Goal: Task Accomplishment & Management: Use online tool/utility

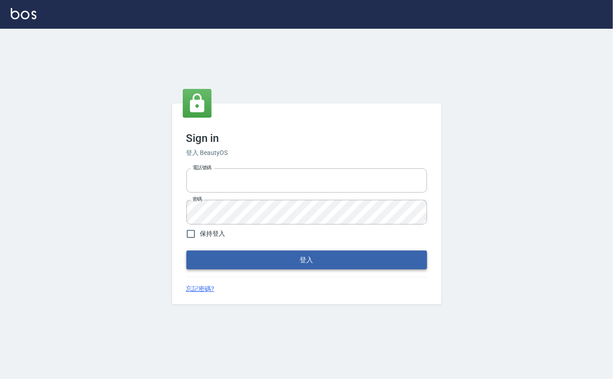
type input "0912271117"
click at [239, 257] on button "登入" at bounding box center [306, 259] width 241 height 19
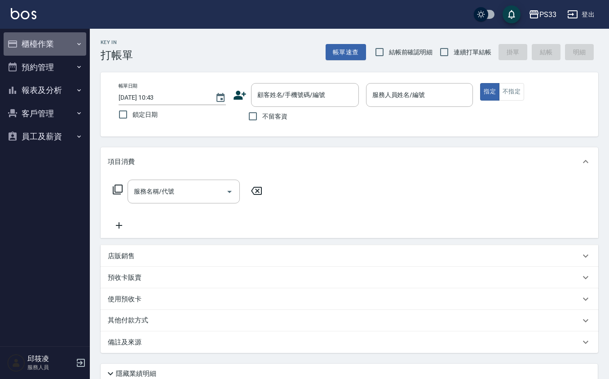
click at [67, 44] on button "櫃檯作業" at bounding box center [45, 43] width 83 height 23
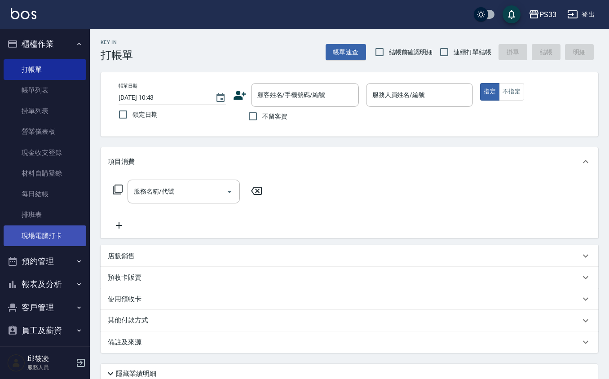
click at [76, 236] on link "現場電腦打卡" at bounding box center [45, 235] width 83 height 21
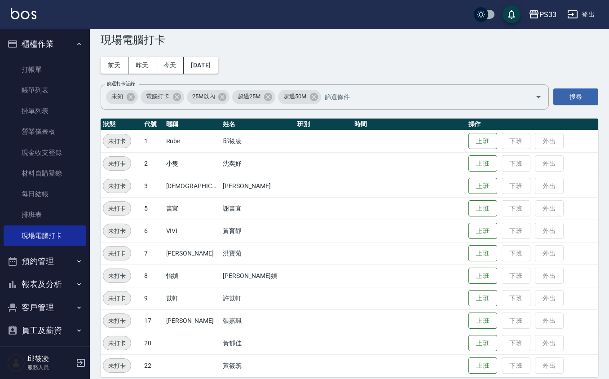
scroll to position [24, 0]
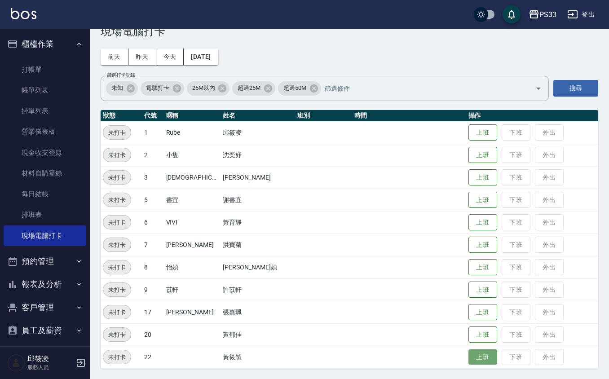
click at [473, 354] on button "上班" at bounding box center [482, 357] width 29 height 16
click at [468, 136] on button "上班" at bounding box center [482, 133] width 29 height 16
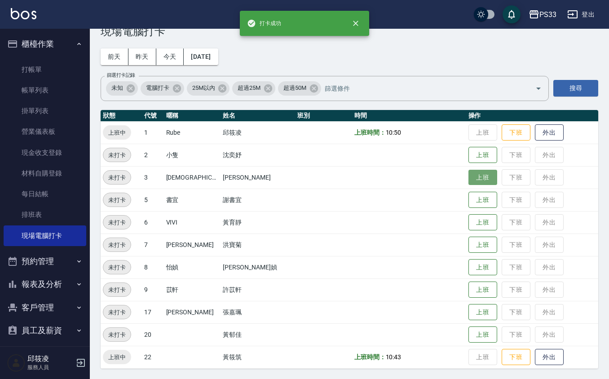
click at [474, 180] on button "上班" at bounding box center [482, 178] width 29 height 16
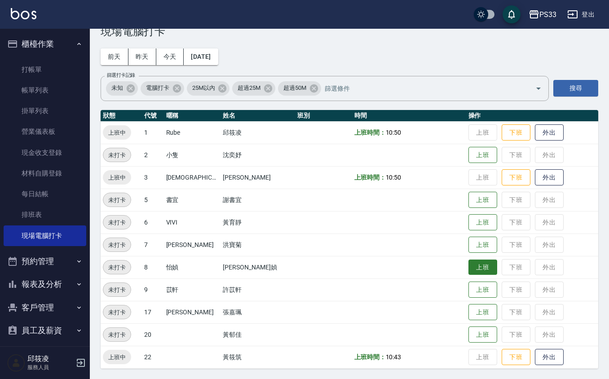
click at [468, 269] on button "上班" at bounding box center [482, 267] width 29 height 16
click at [468, 223] on button "上班" at bounding box center [482, 223] width 29 height 16
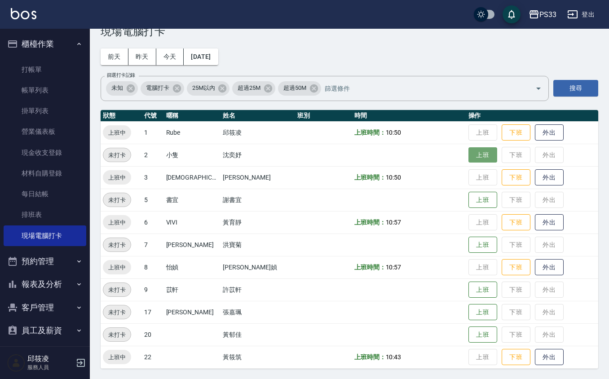
click at [476, 147] on button "上班" at bounding box center [482, 155] width 29 height 16
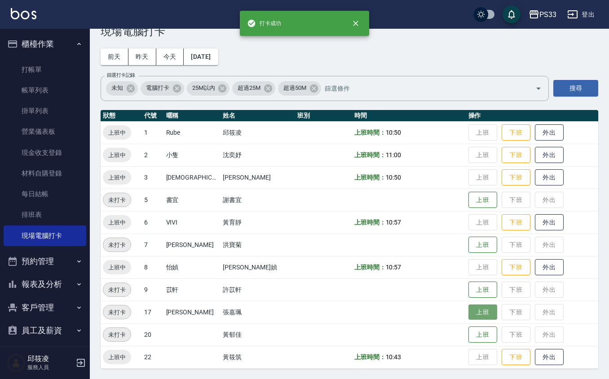
click at [470, 311] on button "上班" at bounding box center [482, 312] width 29 height 16
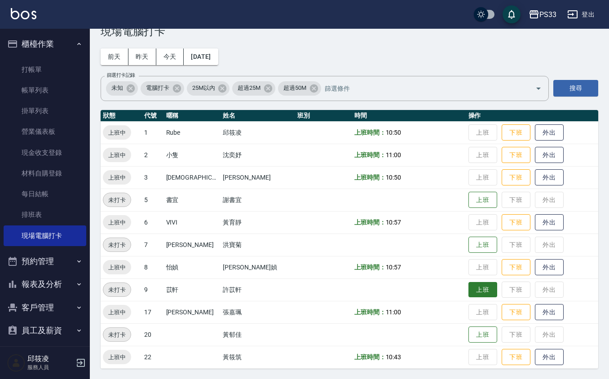
click at [476, 289] on button "上班" at bounding box center [482, 290] width 29 height 16
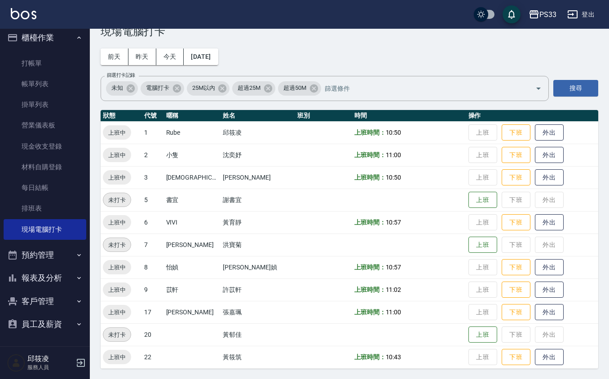
click at [56, 280] on button "報表及分析" at bounding box center [45, 277] width 83 height 23
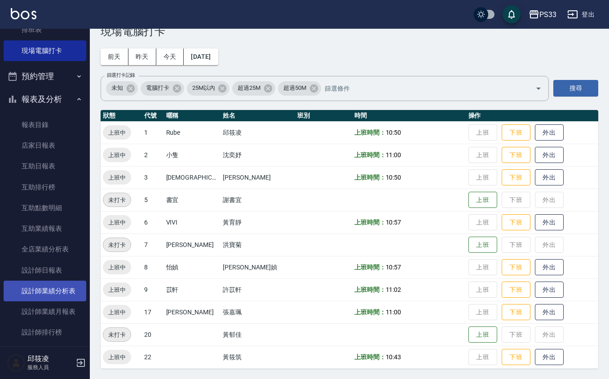
scroll to position [186, 0]
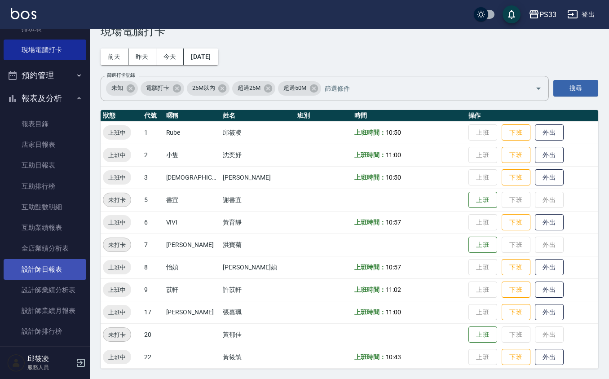
click at [51, 266] on link "設計師日報表" at bounding box center [45, 269] width 83 height 21
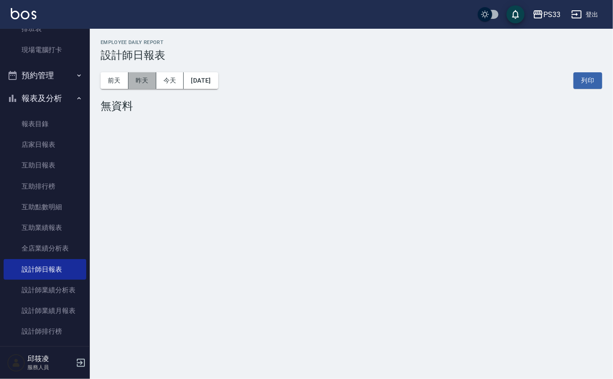
click at [136, 83] on button "昨天" at bounding box center [142, 80] width 28 height 17
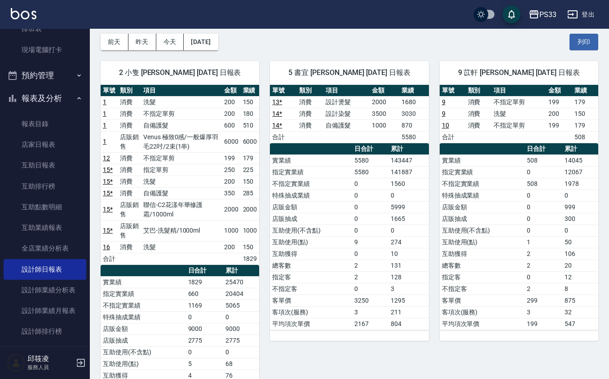
scroll to position [60, 0]
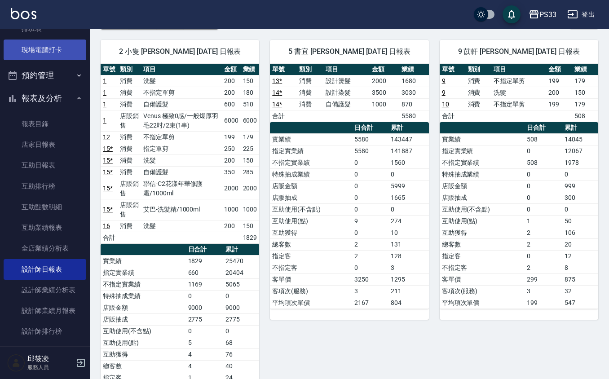
click at [48, 52] on link "現場電腦打卡" at bounding box center [45, 49] width 83 height 21
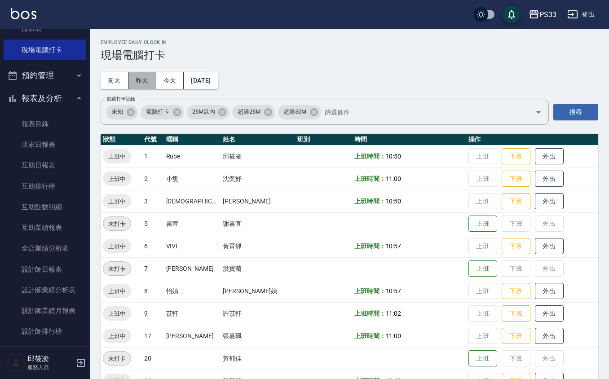
click at [141, 83] on button "昨天" at bounding box center [142, 80] width 28 height 17
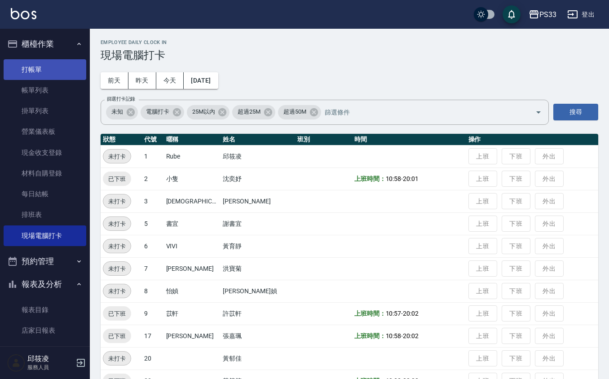
drag, startPoint x: 36, startPoint y: 50, endPoint x: 35, endPoint y: 60, distance: 10.0
click at [35, 53] on button "櫃檯作業" at bounding box center [45, 43] width 83 height 23
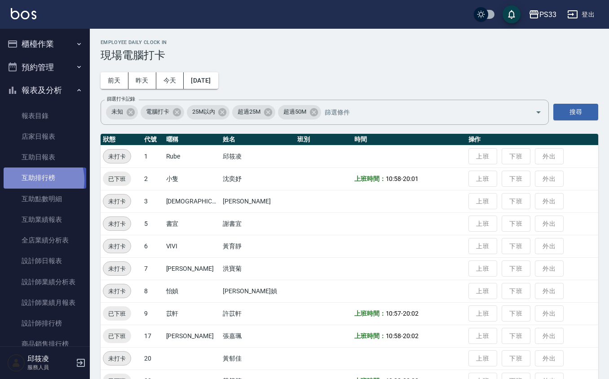
click at [35, 181] on link "互助排行榜" at bounding box center [45, 177] width 83 height 21
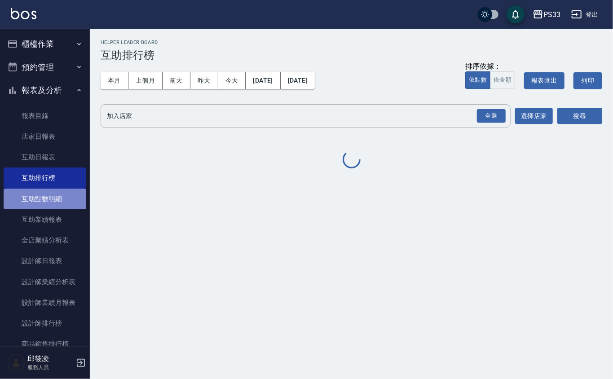
click at [60, 202] on link "互助點數明細" at bounding box center [45, 198] width 83 height 21
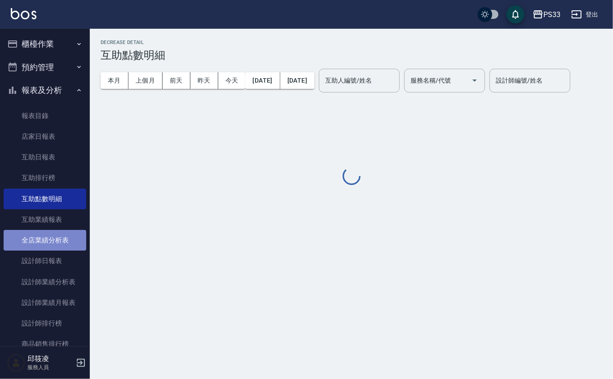
drag, startPoint x: 59, startPoint y: 232, endPoint x: 64, endPoint y: 239, distance: 7.7
click at [60, 233] on link "全店業績分析表" at bounding box center [45, 240] width 83 height 21
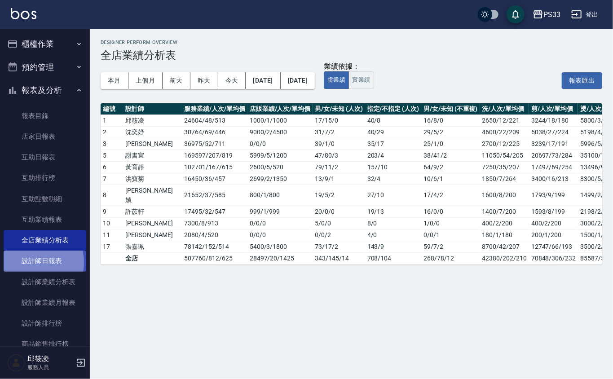
click at [29, 262] on link "設計師日報表" at bounding box center [45, 260] width 83 height 21
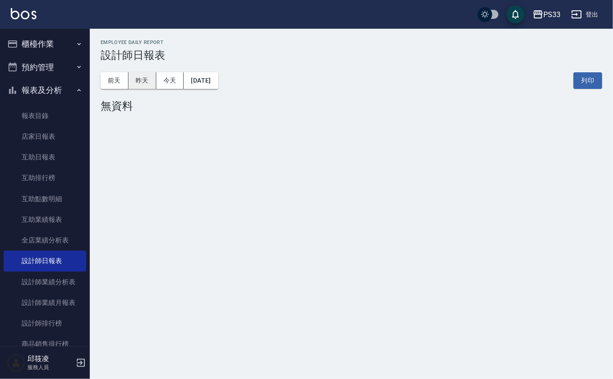
click at [142, 83] on button "昨天" at bounding box center [142, 80] width 28 height 17
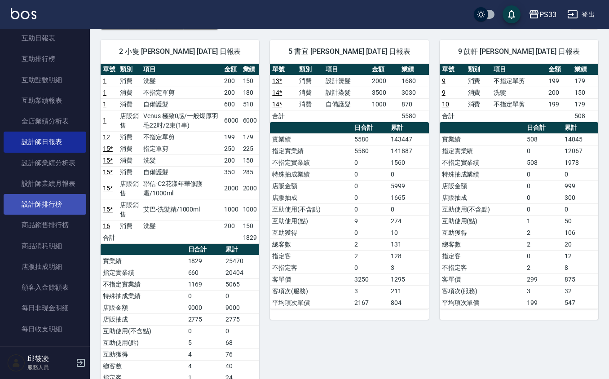
scroll to position [119, 0]
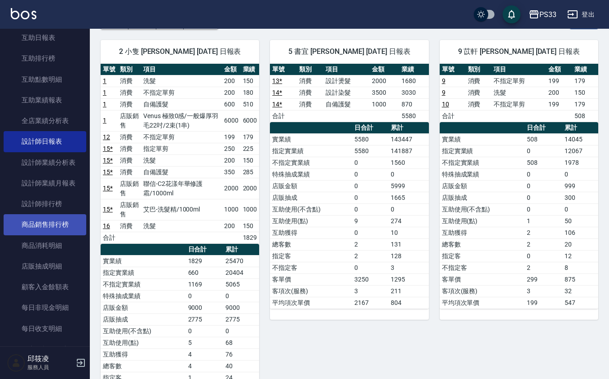
click at [47, 214] on link "商品銷售排行榜" at bounding box center [45, 224] width 83 height 21
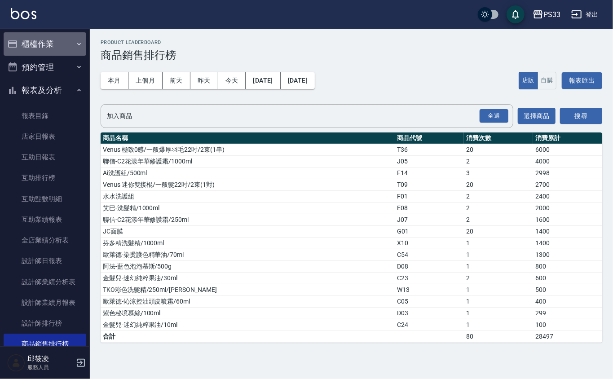
click at [58, 48] on button "櫃檯作業" at bounding box center [45, 43] width 83 height 23
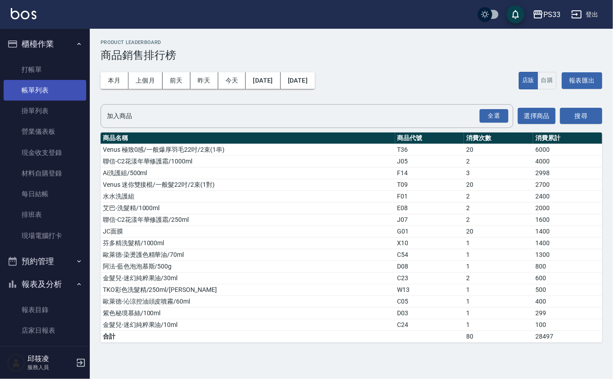
click at [53, 90] on link "帳單列表" at bounding box center [45, 90] width 83 height 21
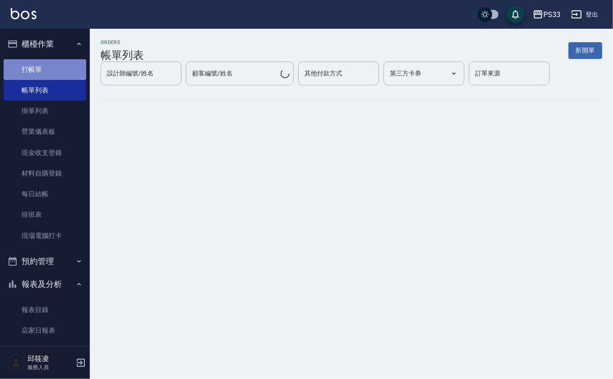
click at [53, 69] on link "打帳單" at bounding box center [45, 69] width 83 height 21
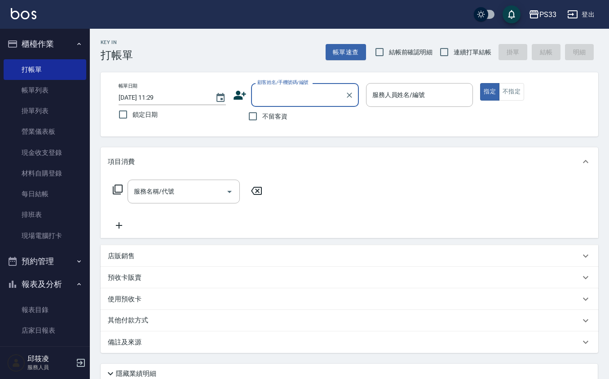
drag, startPoint x: 117, startPoint y: 259, endPoint x: 124, endPoint y: 262, distance: 7.6
click at [118, 259] on p "店販銷售" at bounding box center [121, 255] width 27 height 9
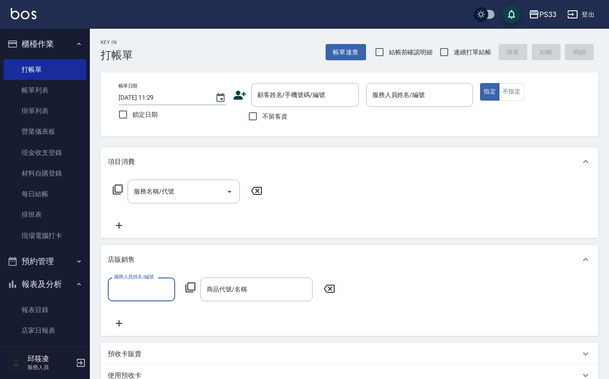
scroll to position [0, 0]
drag, startPoint x: 193, startPoint y: 283, endPoint x: 137, endPoint y: 207, distance: 93.4
click at [187, 277] on div "服務人員姓名/編號 服務人員姓名/編號 商品代號/名稱 商品代號/名稱" at bounding box center [224, 289] width 232 height 24
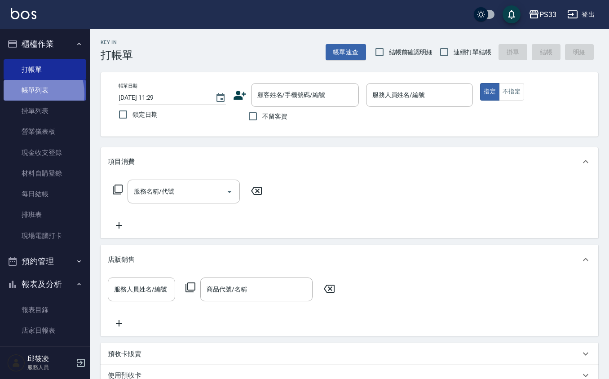
click at [28, 94] on link "帳單列表" at bounding box center [45, 90] width 83 height 21
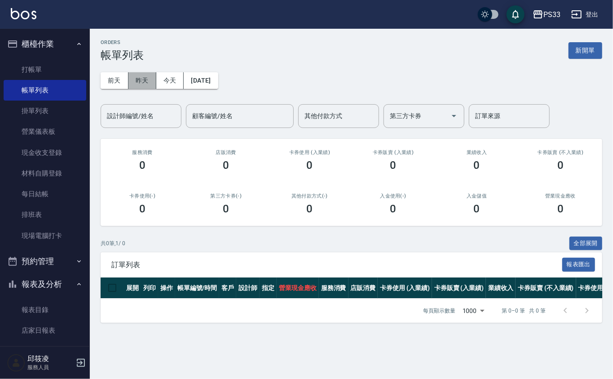
click at [144, 82] on button "昨天" at bounding box center [142, 80] width 28 height 17
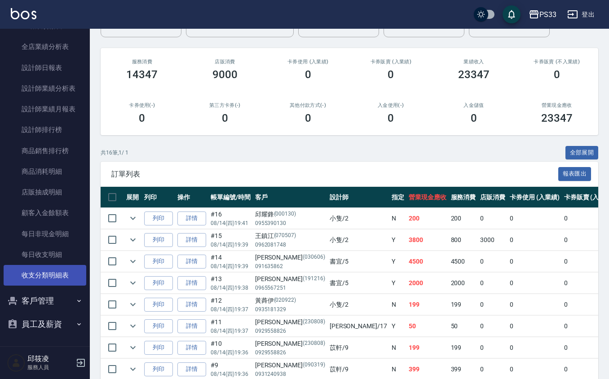
scroll to position [239, 0]
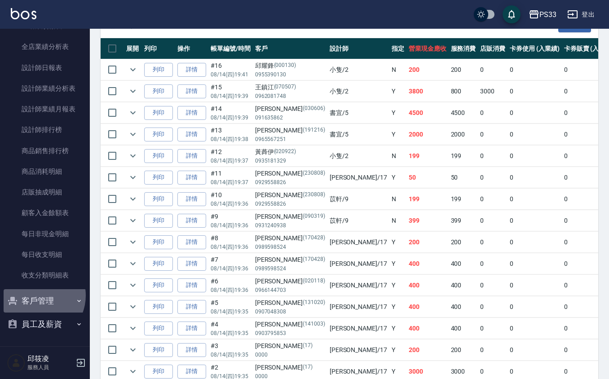
click at [36, 295] on button "客戶管理" at bounding box center [45, 300] width 83 height 23
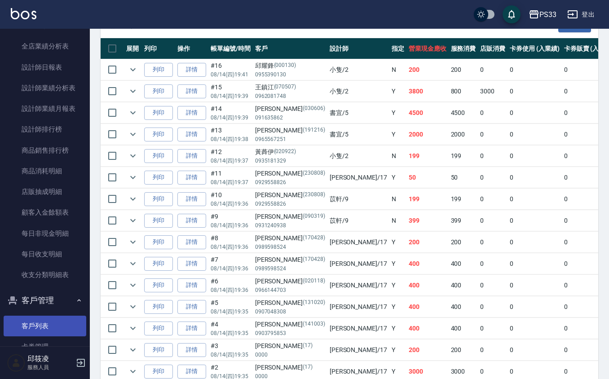
click at [29, 331] on link "客戶列表" at bounding box center [45, 326] width 83 height 21
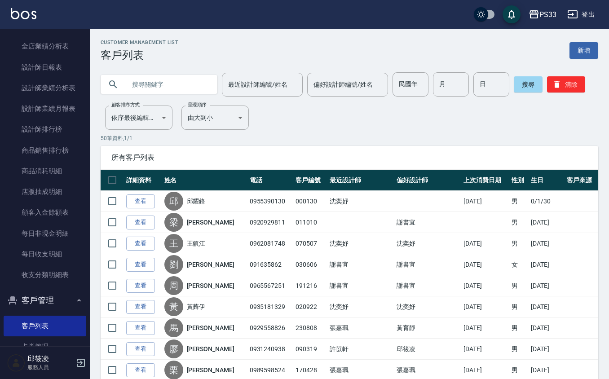
click at [178, 81] on input "text" at bounding box center [168, 84] width 84 height 24
type input "011010"
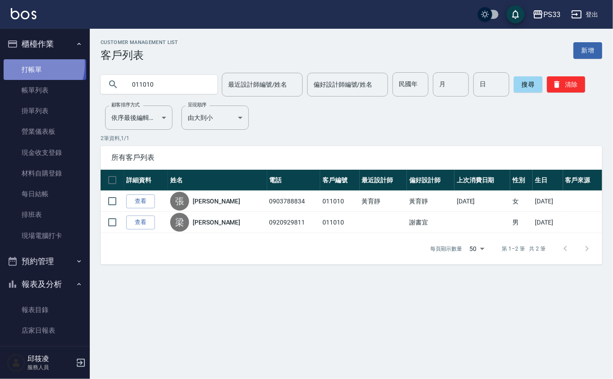
click at [31, 65] on link "打帳單" at bounding box center [45, 69] width 83 height 21
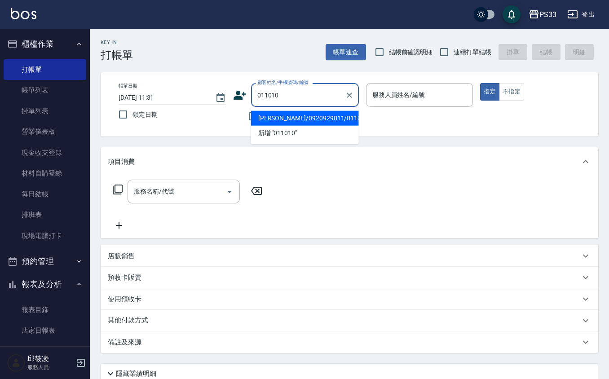
type input "[PERSON_NAME]/0920929811/011010"
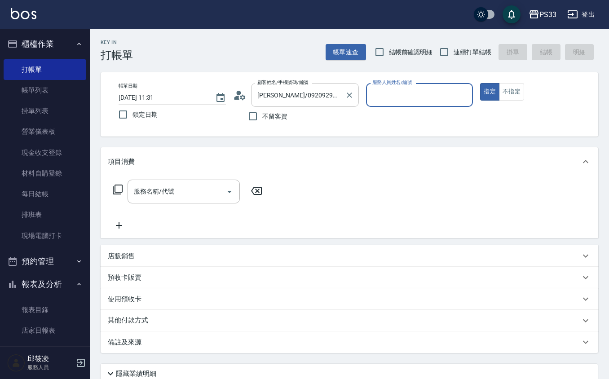
type input "5"
type input "[PERSON_NAME]/0903788834/011010"
type input "5"
type button "true"
type input "書宜-5"
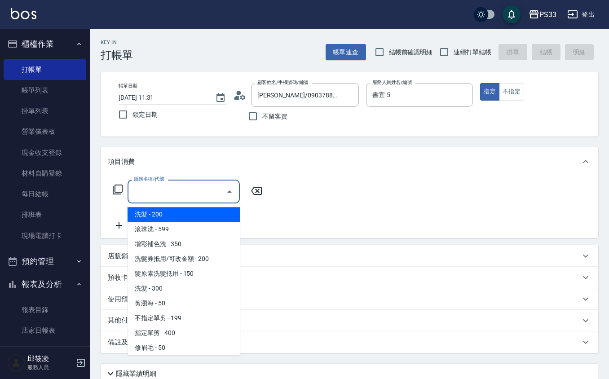
click at [164, 189] on input "服務名稱/代號" at bounding box center [176, 192] width 91 height 16
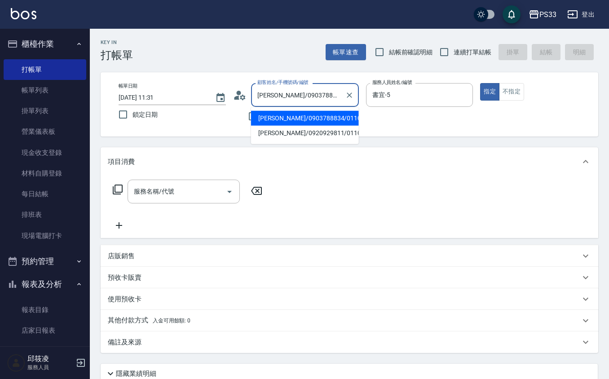
click at [337, 95] on input "[PERSON_NAME]/0903788834/011010" at bounding box center [298, 95] width 86 height 16
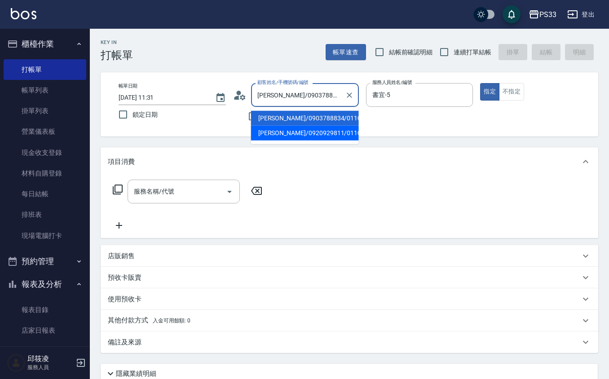
click at [320, 133] on li "[PERSON_NAME]/0920929811/011010" at bounding box center [305, 133] width 108 height 15
type input "[PERSON_NAME]/0920929811/011010"
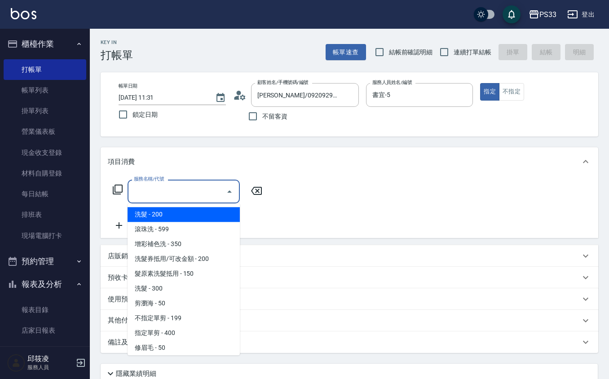
click at [189, 189] on input "服務名稱/代號" at bounding box center [176, 192] width 91 height 16
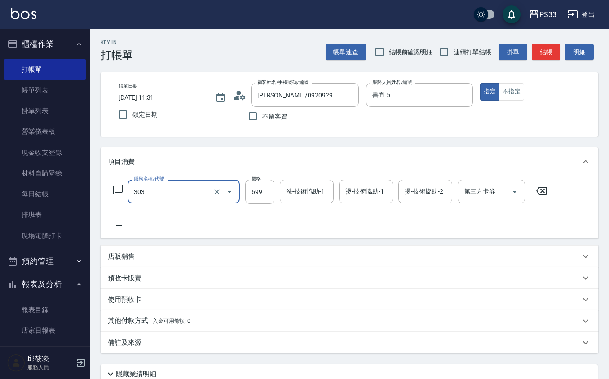
type input "2"
type input "設計燙髮(302)"
type input "2000"
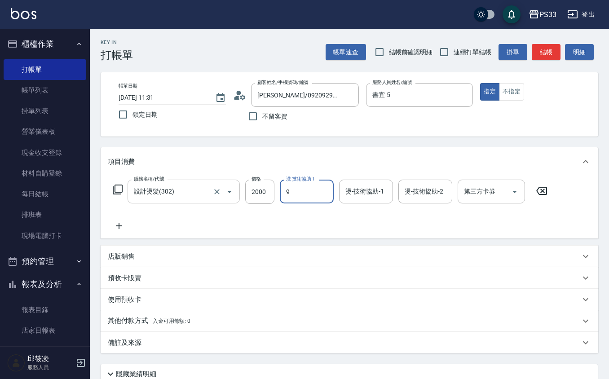
type input "苡軒-9"
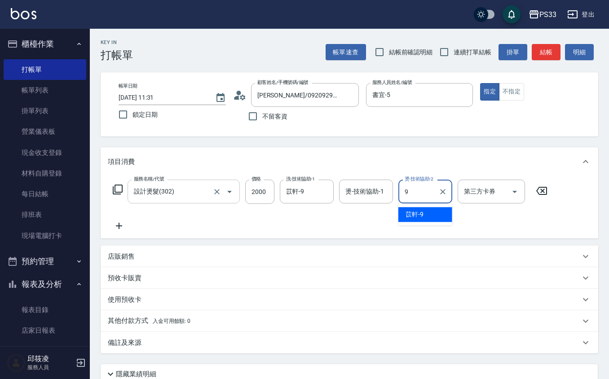
type input "苡軒-9"
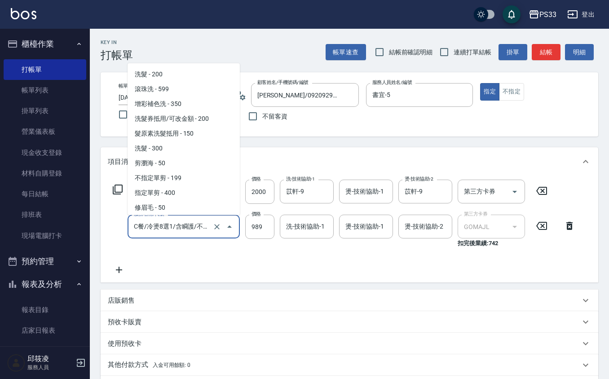
click at [169, 222] on input "C餐/冷燙8選1/含瞬護/不分長短過腰+500(1403)" at bounding box center [170, 227] width 79 height 16
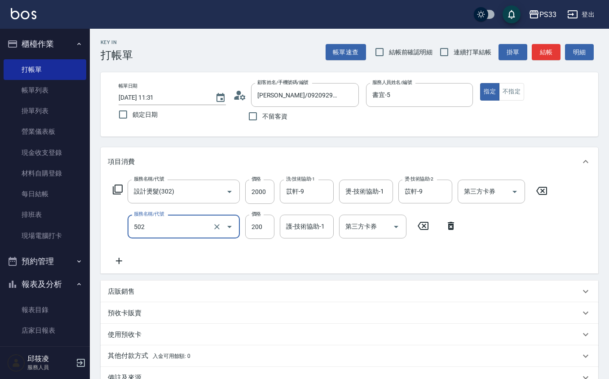
type input "自備護髮(502)"
type input "500"
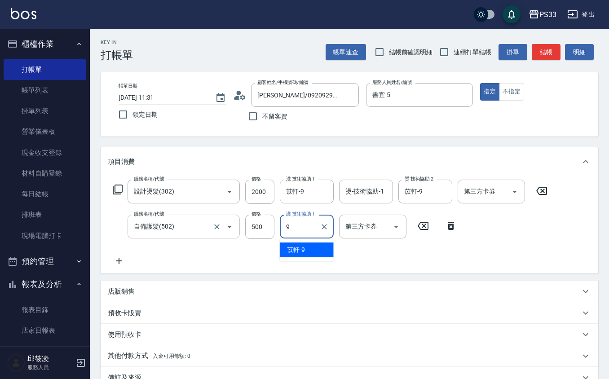
type input "苡軒-9"
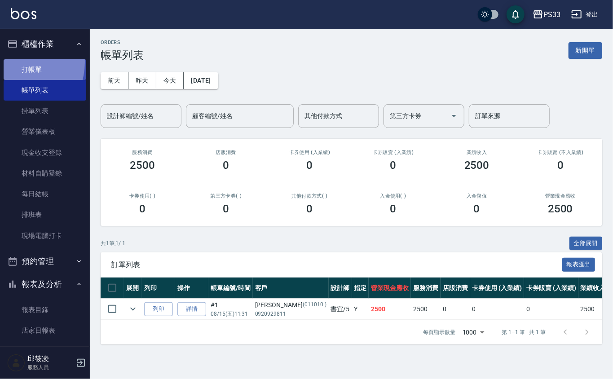
click at [16, 62] on link "打帳單" at bounding box center [45, 69] width 83 height 21
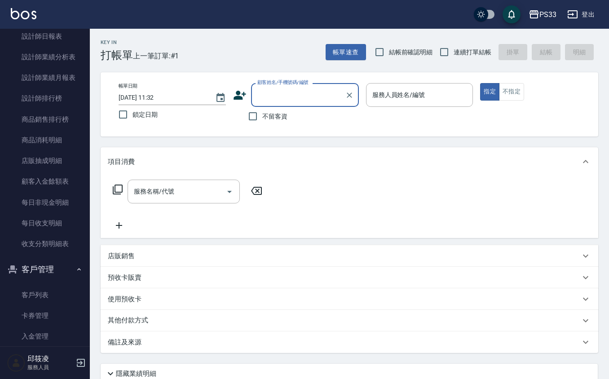
scroll to position [457, 0]
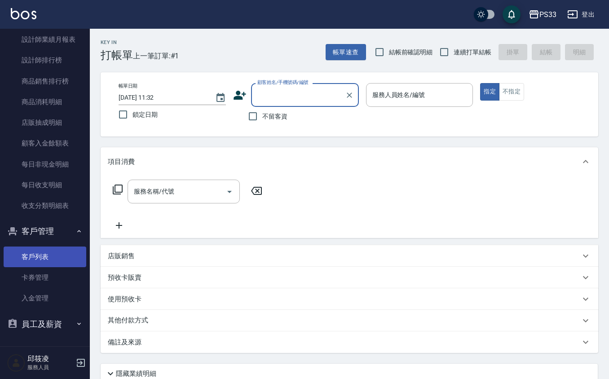
click at [49, 263] on link "客戶列表" at bounding box center [45, 256] width 83 height 21
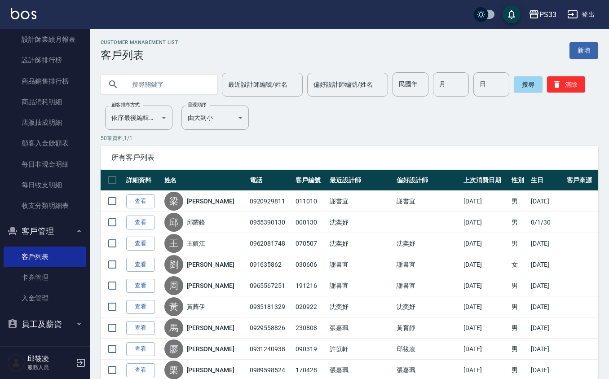
click at [194, 85] on input "text" at bounding box center [168, 84] width 84 height 24
type input "0414"
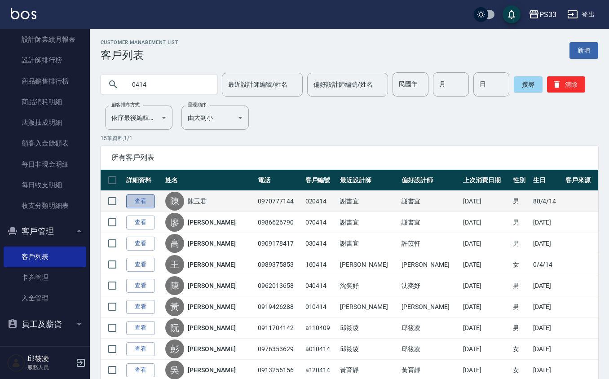
click at [150, 206] on link "查看" at bounding box center [140, 201] width 29 height 14
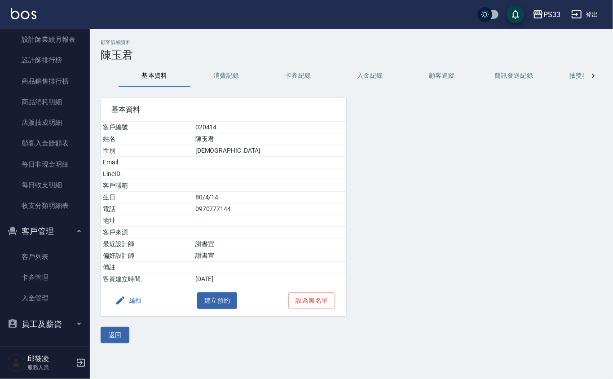
click at [232, 77] on button "消費記錄" at bounding box center [226, 76] width 72 height 22
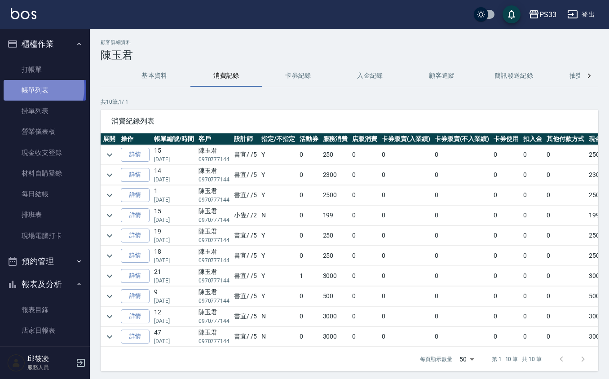
click at [31, 88] on link "帳單列表" at bounding box center [45, 90] width 83 height 21
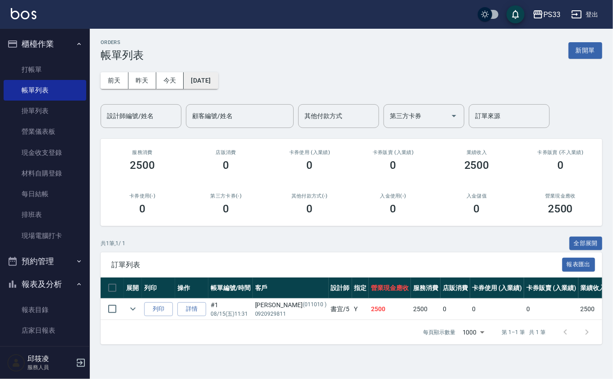
click at [216, 83] on button "[DATE]" at bounding box center [201, 80] width 34 height 17
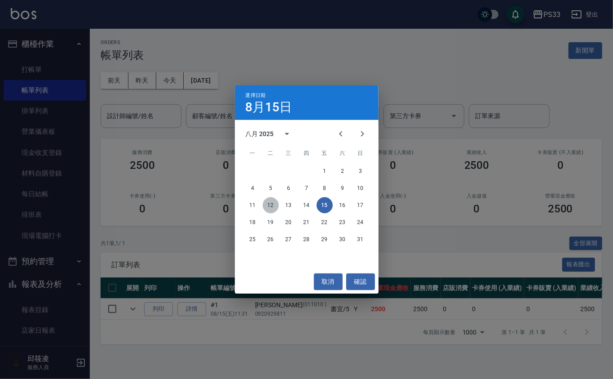
click at [264, 202] on button "12" at bounding box center [271, 205] width 16 height 16
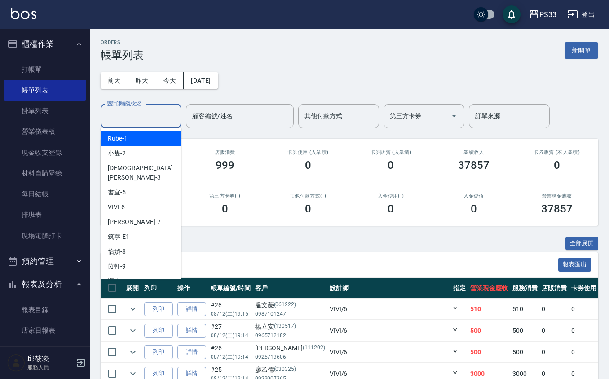
click at [146, 117] on input "設計師編號/姓名" at bounding box center [141, 116] width 73 height 16
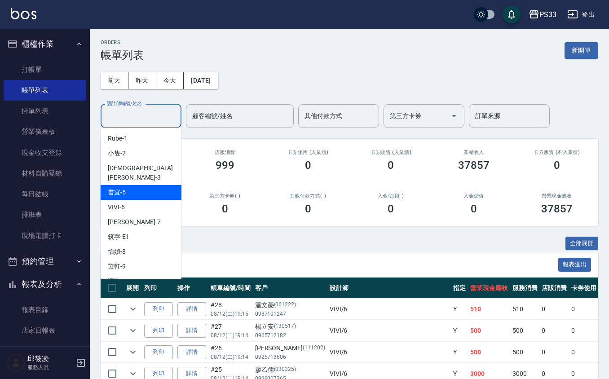
click at [133, 185] on div "書宜 -5" at bounding box center [141, 192] width 81 height 15
type input "書宜-5"
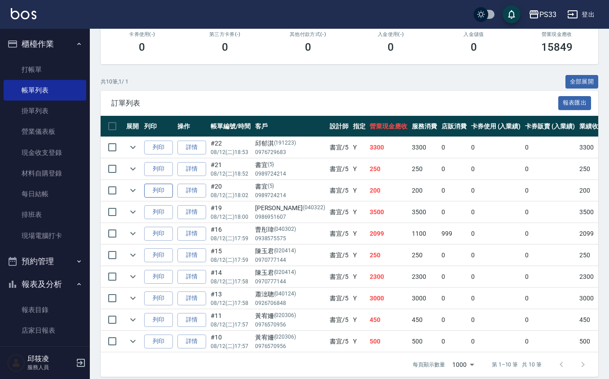
scroll to position [182, 0]
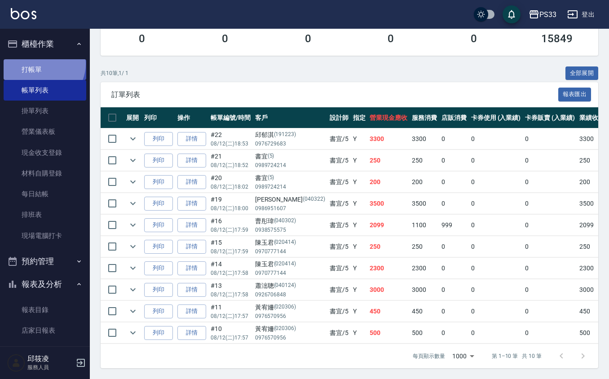
click at [42, 64] on link "打帳單" at bounding box center [45, 69] width 83 height 21
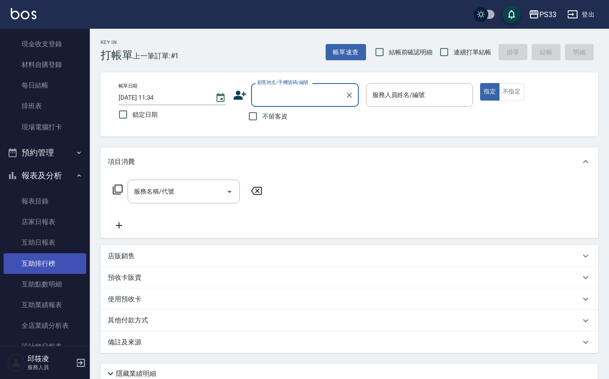
scroll to position [119, 0]
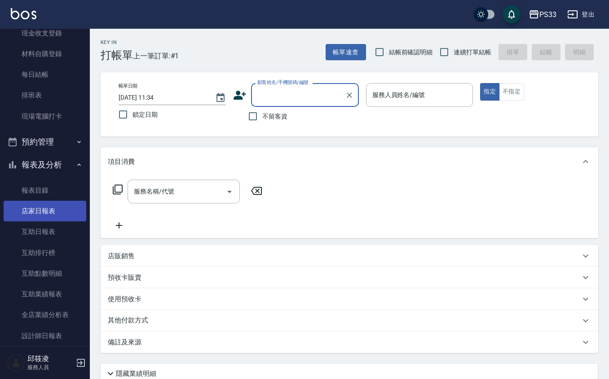
click at [50, 208] on link "店家日報表" at bounding box center [45, 211] width 83 height 21
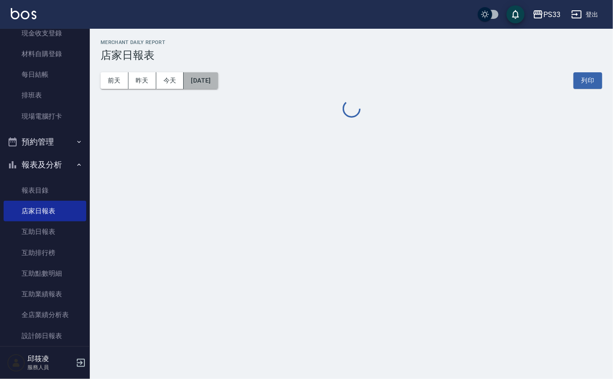
click at [215, 83] on button "[DATE]" at bounding box center [201, 80] width 34 height 17
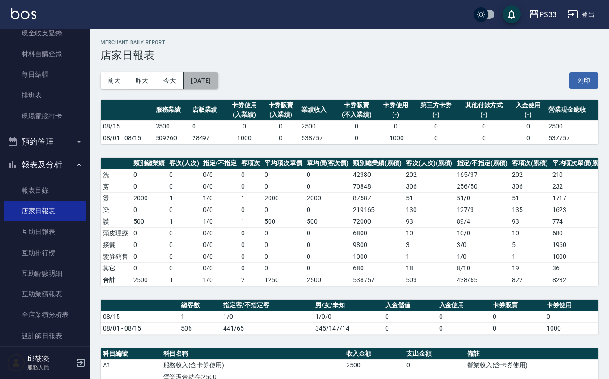
click at [209, 82] on button "[DATE]" at bounding box center [201, 80] width 34 height 17
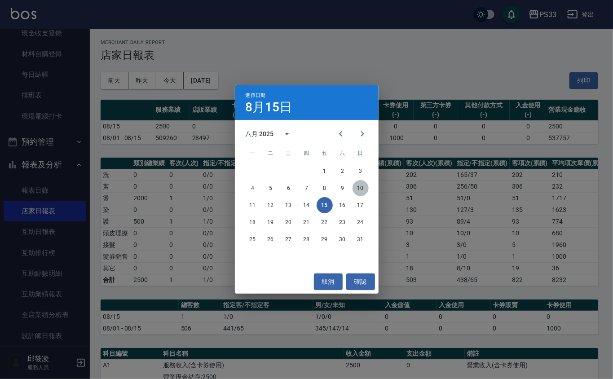
click at [356, 187] on button "10" at bounding box center [360, 188] width 16 height 16
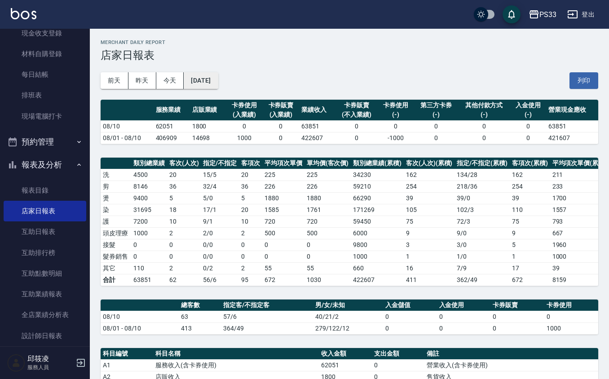
click at [210, 83] on button "[DATE]" at bounding box center [201, 80] width 34 height 17
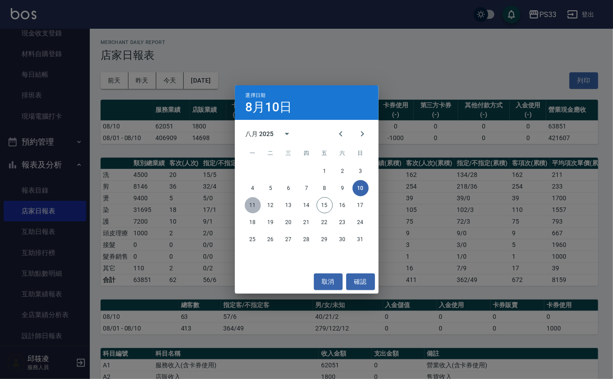
click at [248, 202] on button "11" at bounding box center [253, 205] width 16 height 16
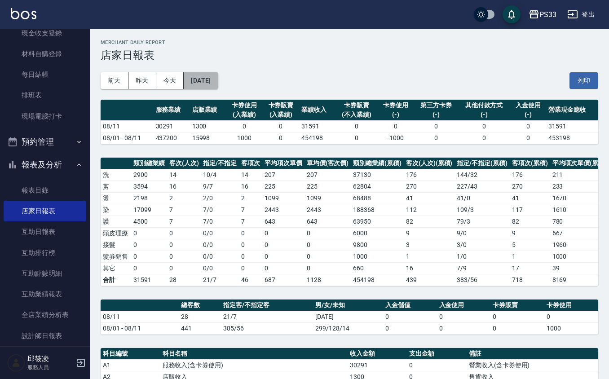
click at [218, 81] on button "[DATE]" at bounding box center [201, 80] width 34 height 17
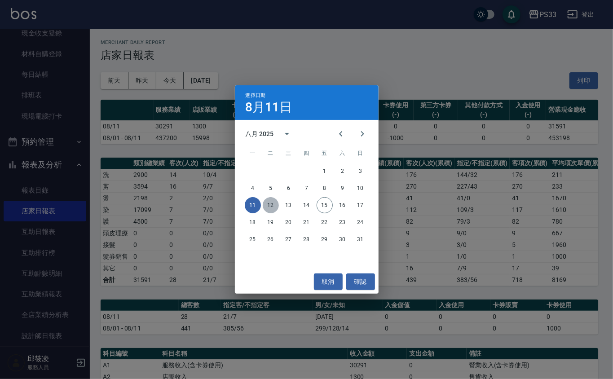
click at [266, 206] on button "12" at bounding box center [271, 205] width 16 height 16
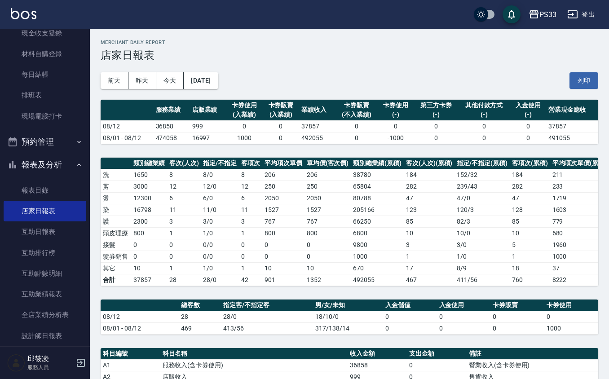
drag, startPoint x: 230, startPoint y: 67, endPoint x: 229, endPoint y: 73, distance: 5.6
click at [229, 72] on div "[DATE] [DATE] [DATE] [DATE] 列印" at bounding box center [349, 80] width 497 height 38
click at [218, 81] on button "[DATE]" at bounding box center [201, 80] width 34 height 17
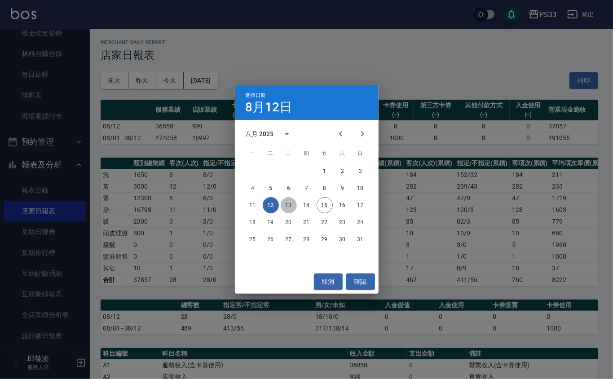
click at [287, 200] on button "13" at bounding box center [288, 205] width 16 height 16
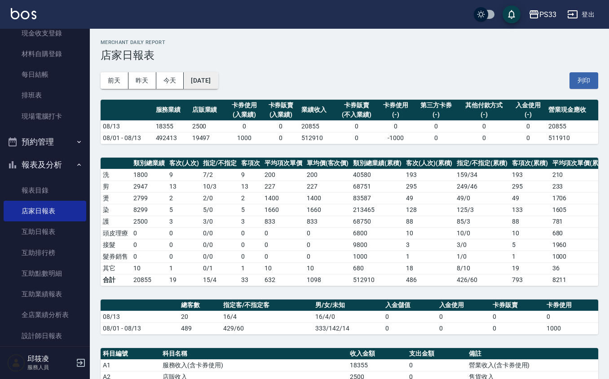
click at [194, 81] on button "[DATE]" at bounding box center [201, 80] width 34 height 17
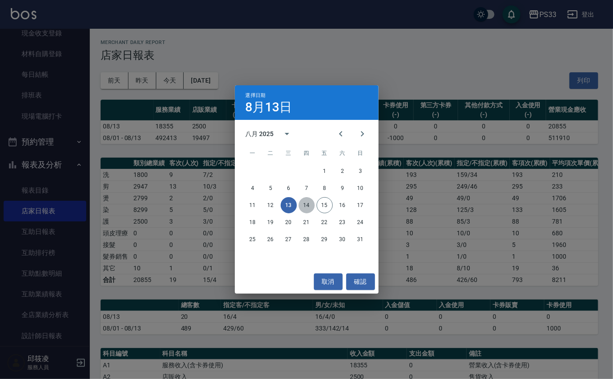
click at [306, 205] on button "14" at bounding box center [306, 205] width 16 height 16
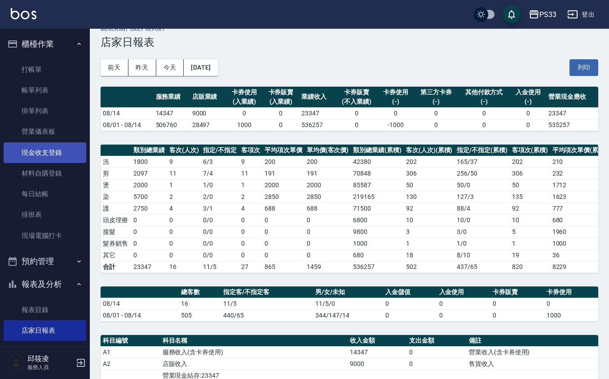
click at [27, 155] on link "現金收支登錄" at bounding box center [45, 152] width 83 height 21
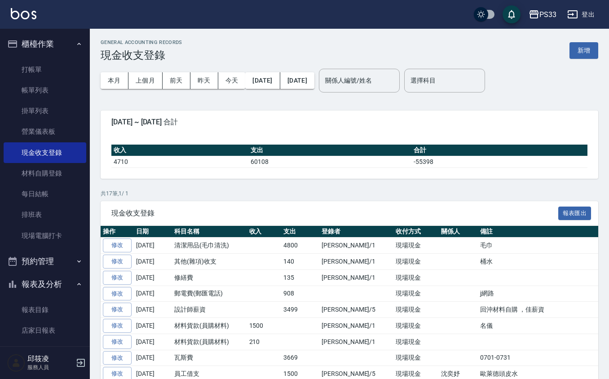
click at [589, 48] on button "新增" at bounding box center [583, 50] width 29 height 17
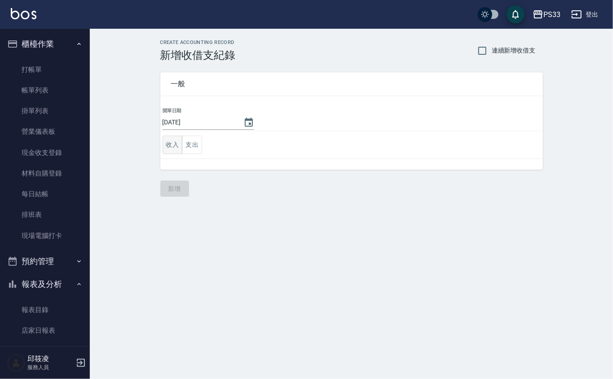
click at [173, 145] on button "收入" at bounding box center [172, 145] width 20 height 18
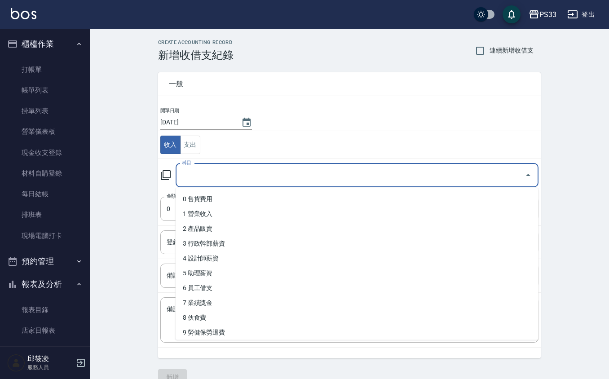
click at [233, 180] on input "科目" at bounding box center [350, 175] width 341 height 16
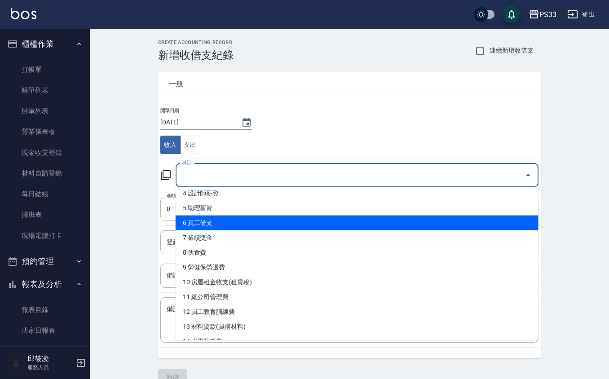
scroll to position [180, 0]
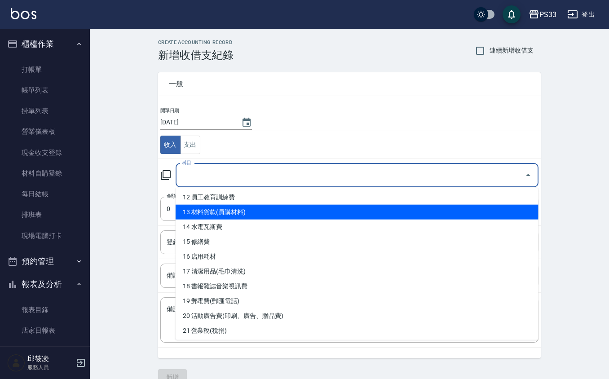
click at [241, 210] on li "13 材料貨款(員購材料)" at bounding box center [356, 212] width 363 height 15
type input "13 材料貨款(員購材料)"
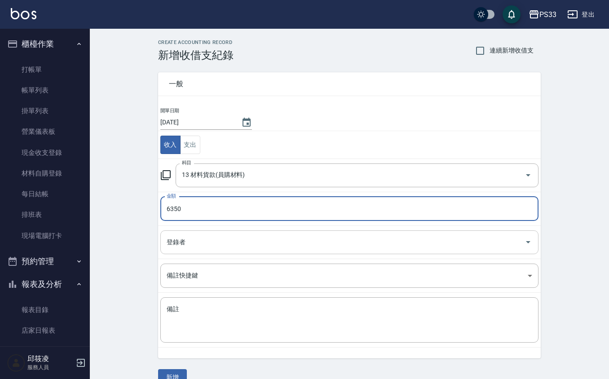
type input "6350"
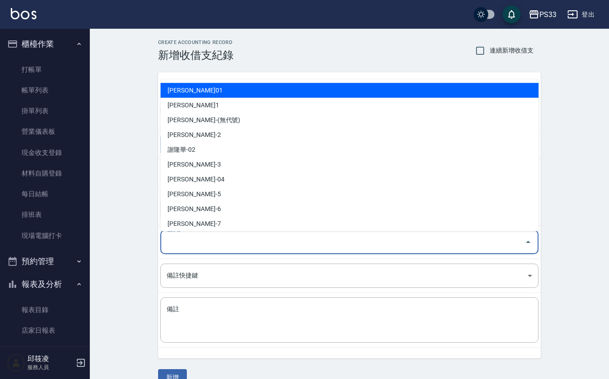
click at [228, 245] on input "登錄者" at bounding box center [342, 242] width 356 height 16
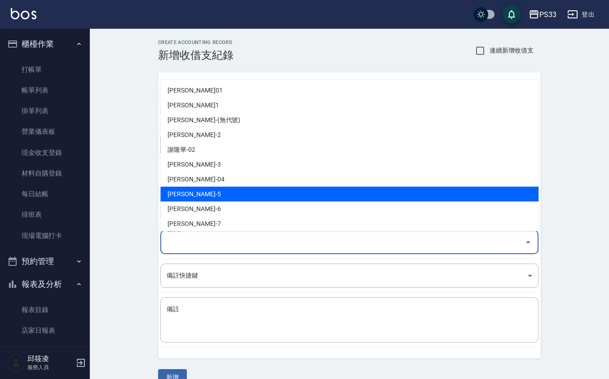
drag, startPoint x: 194, startPoint y: 195, endPoint x: 178, endPoint y: 238, distance: 46.2
click at [195, 195] on li "[PERSON_NAME]-5" at bounding box center [349, 194] width 378 height 15
type input "[PERSON_NAME]-5"
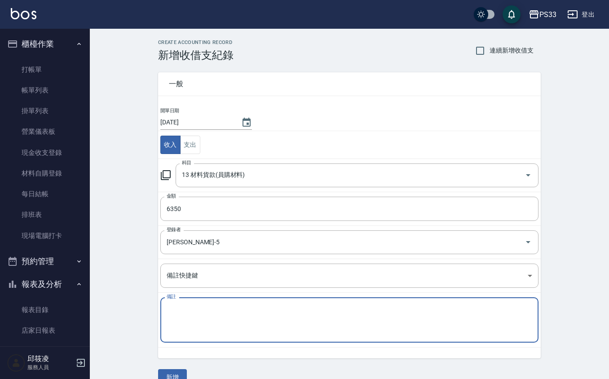
click at [196, 319] on textarea "備註" at bounding box center [349, 320] width 365 height 31
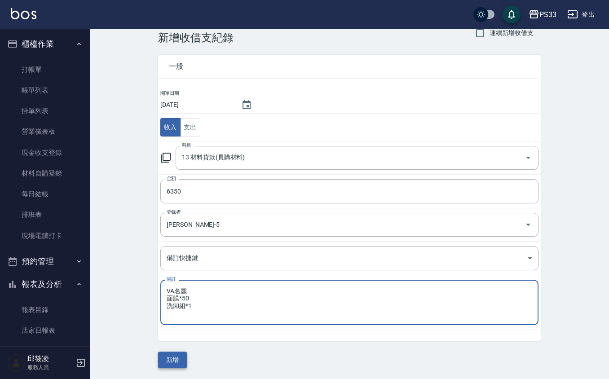
type textarea "VA名麗 面膜*50 洗卸組*1"
click at [180, 358] on button "新增" at bounding box center [172, 359] width 29 height 17
